Goal: Navigation & Orientation: Find specific page/section

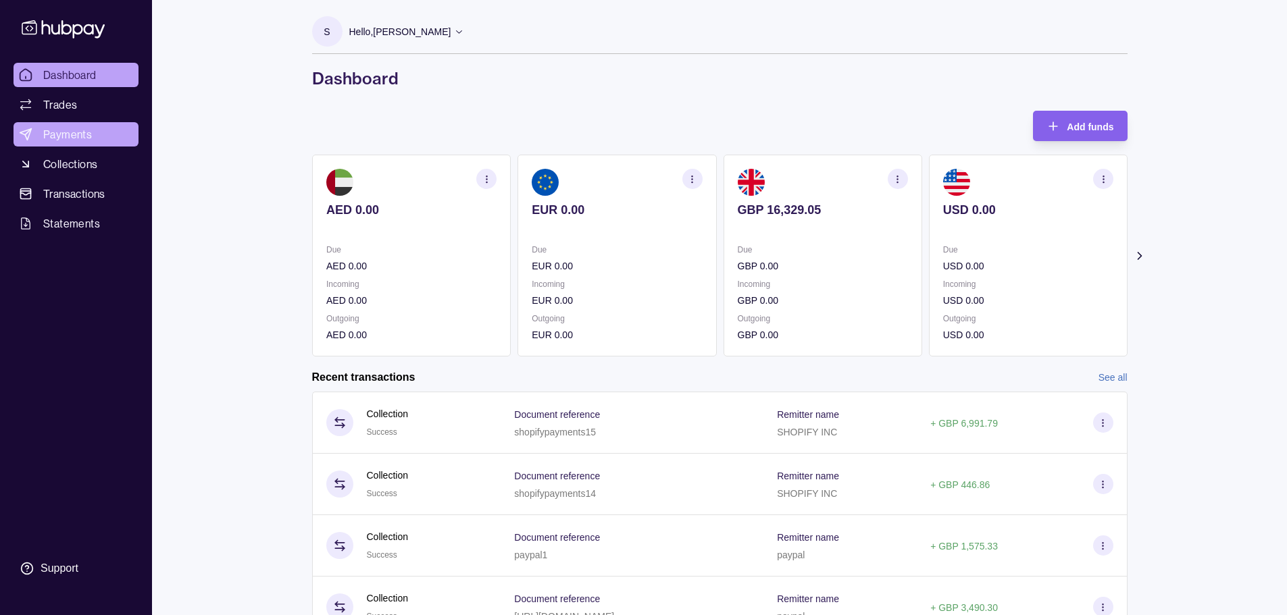
click at [104, 132] on link "Payments" at bounding box center [76, 134] width 125 height 24
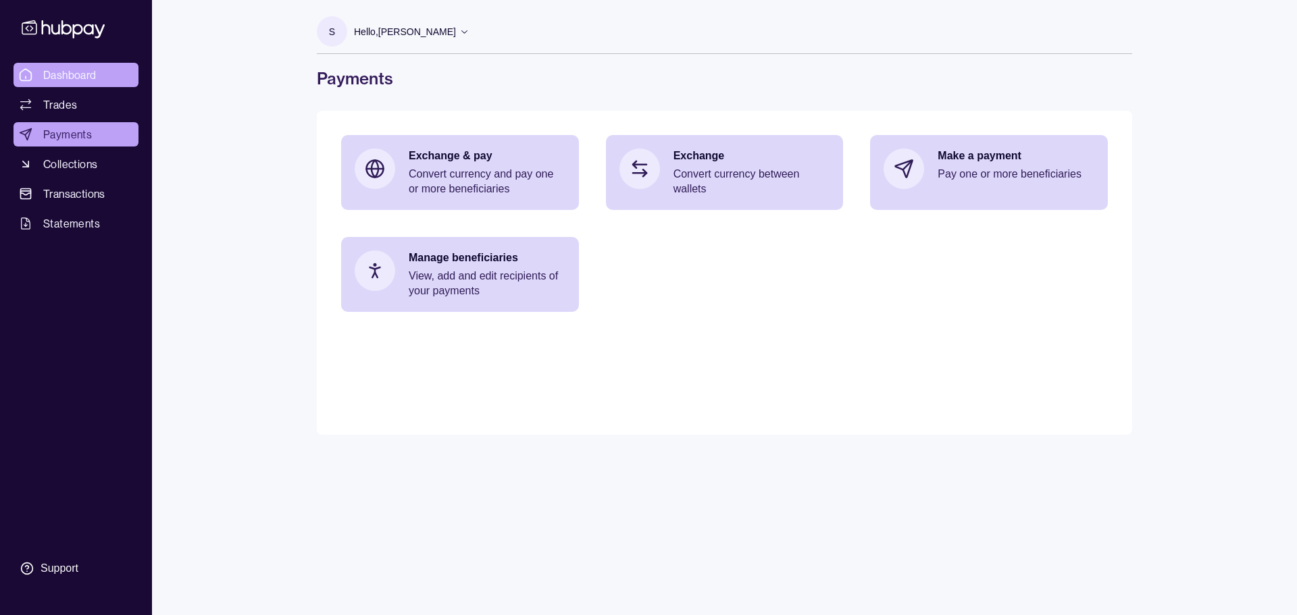
click at [95, 84] on link "Dashboard" at bounding box center [76, 75] width 125 height 24
